Goal: Browse casually

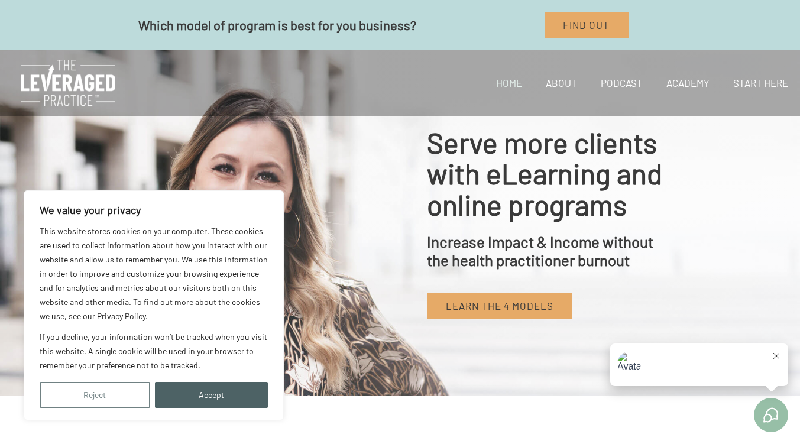
click at [101, 395] on button "Reject" at bounding box center [95, 395] width 111 height 26
